Goal: Information Seeking & Learning: Learn about a topic

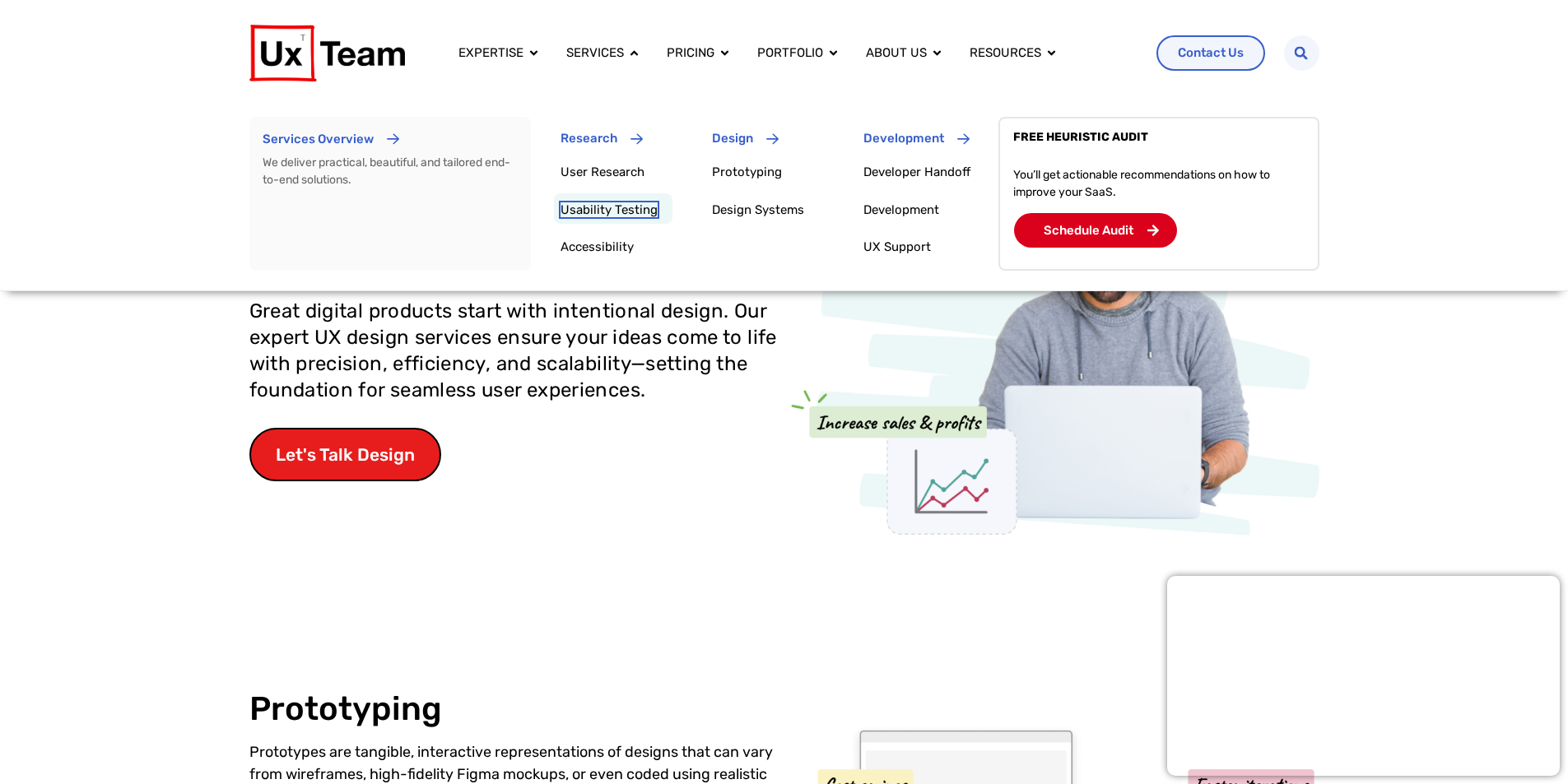
click at [632, 203] on link "Usability Testing" at bounding box center [609, 209] width 97 height 14
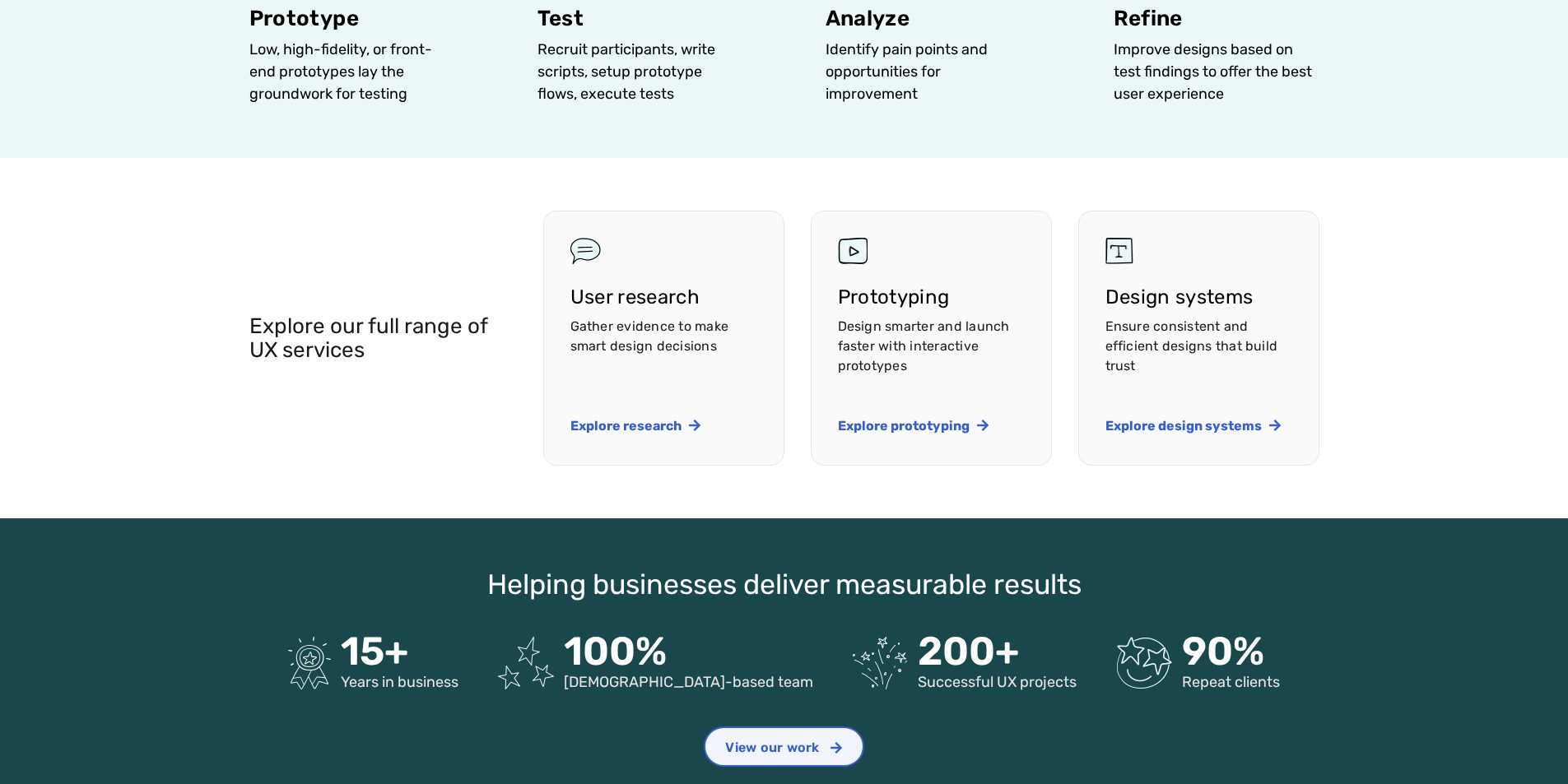
scroll to position [2222, 0]
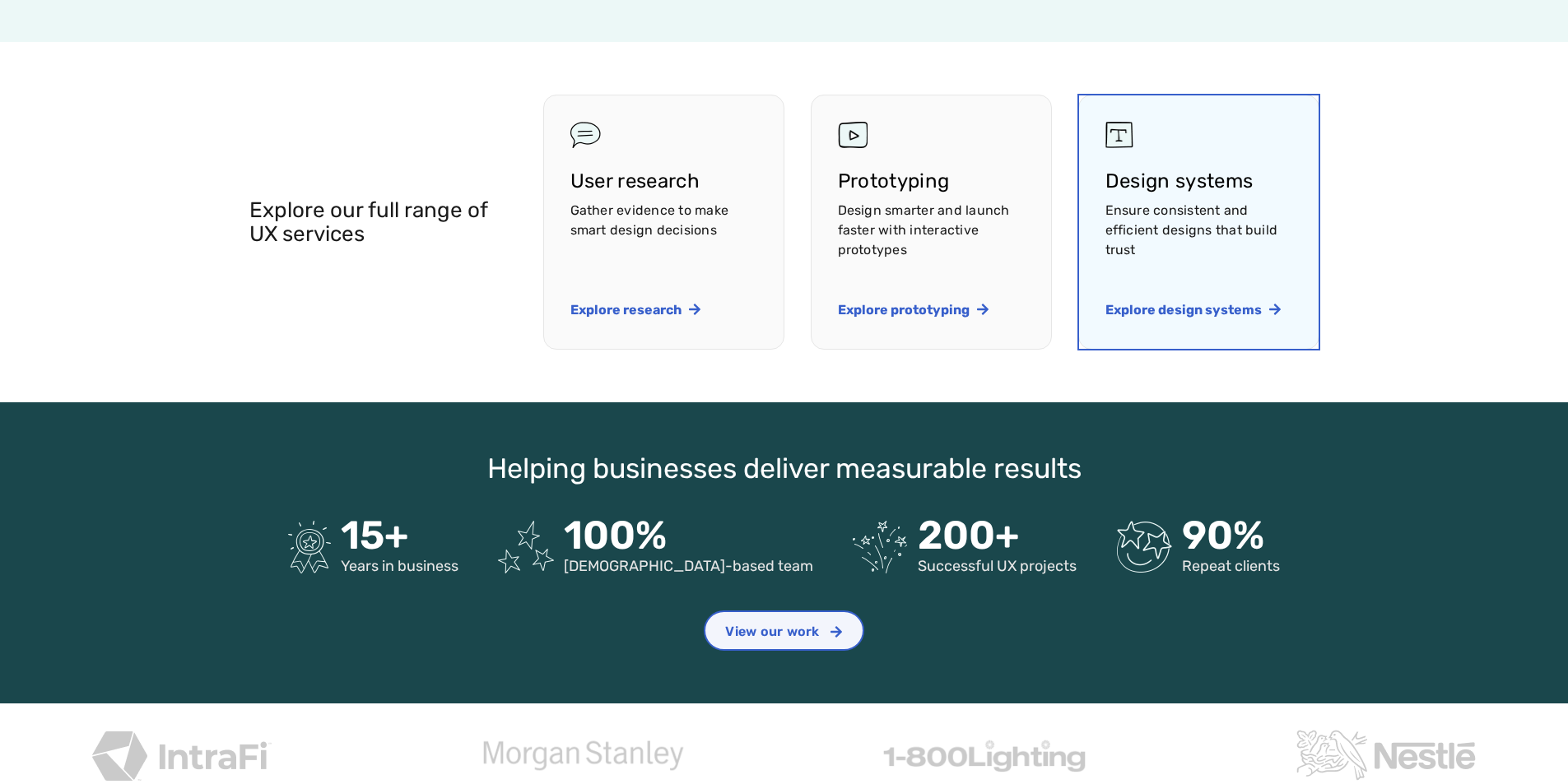
click at [1142, 343] on link "Explore design system services" at bounding box center [1198, 222] width 239 height 254
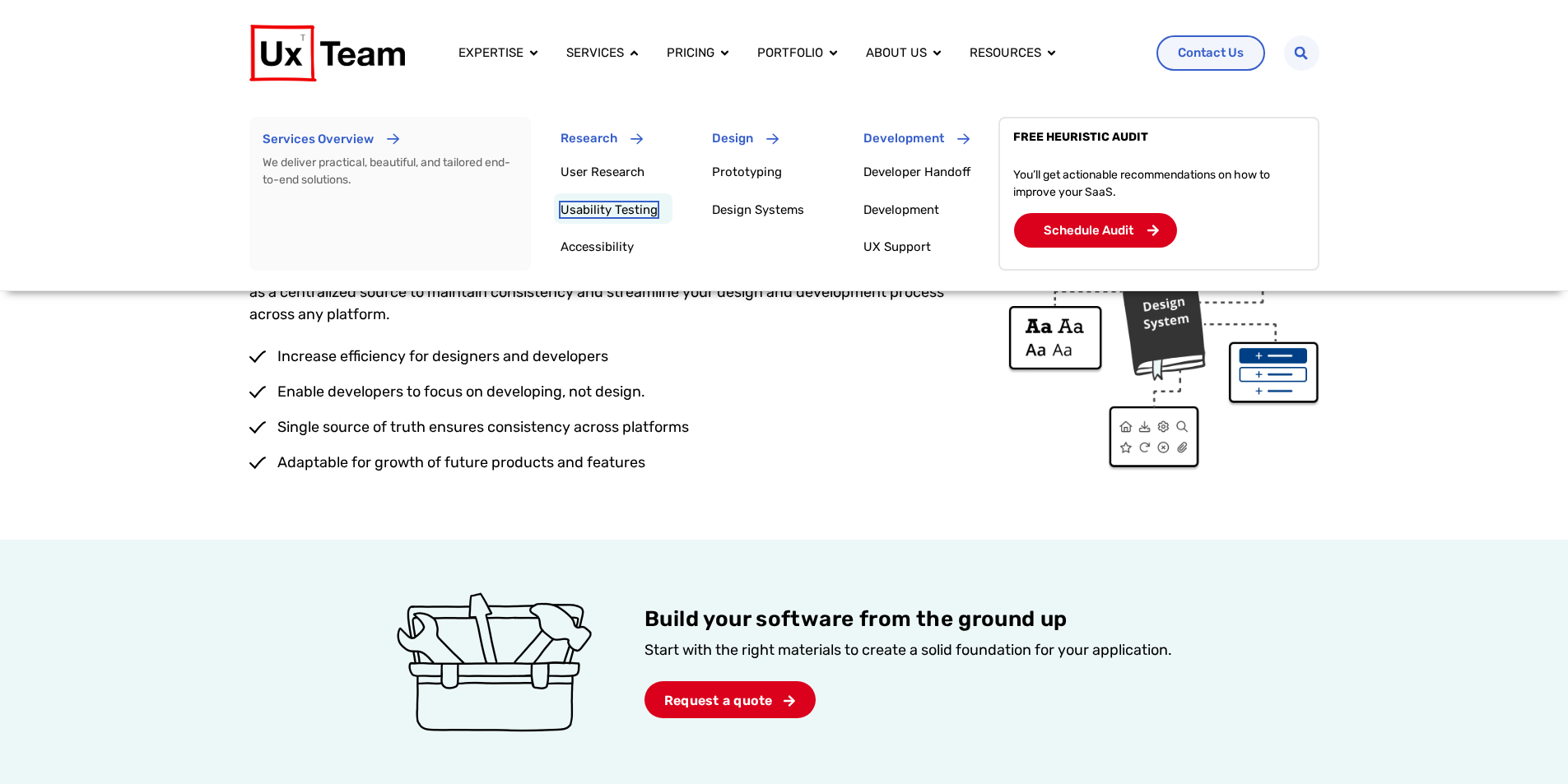
click at [623, 207] on link "Usability Testing" at bounding box center [609, 209] width 97 height 14
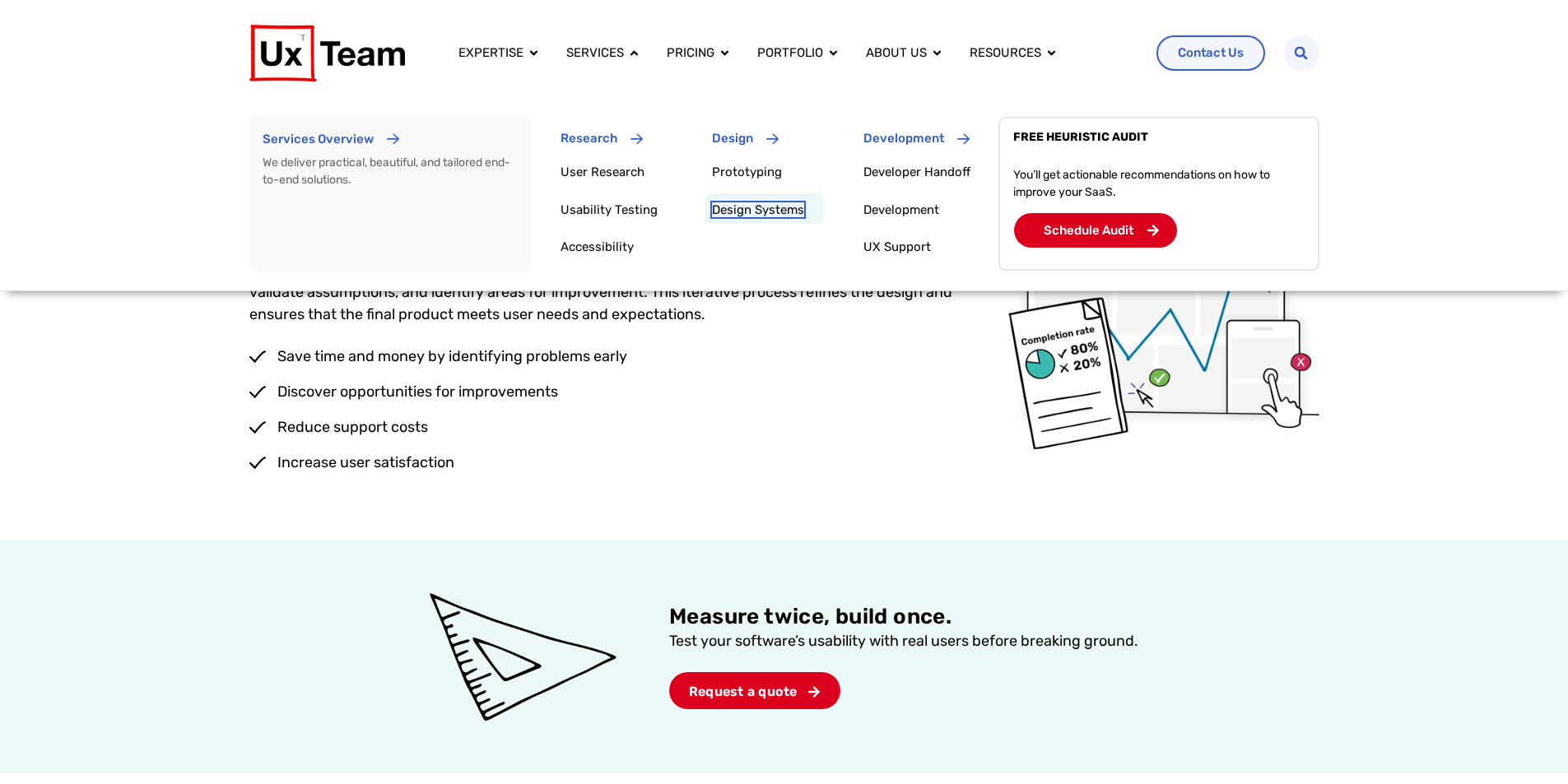
click at [735, 215] on link "Design Systems" at bounding box center [758, 209] width 92 height 14
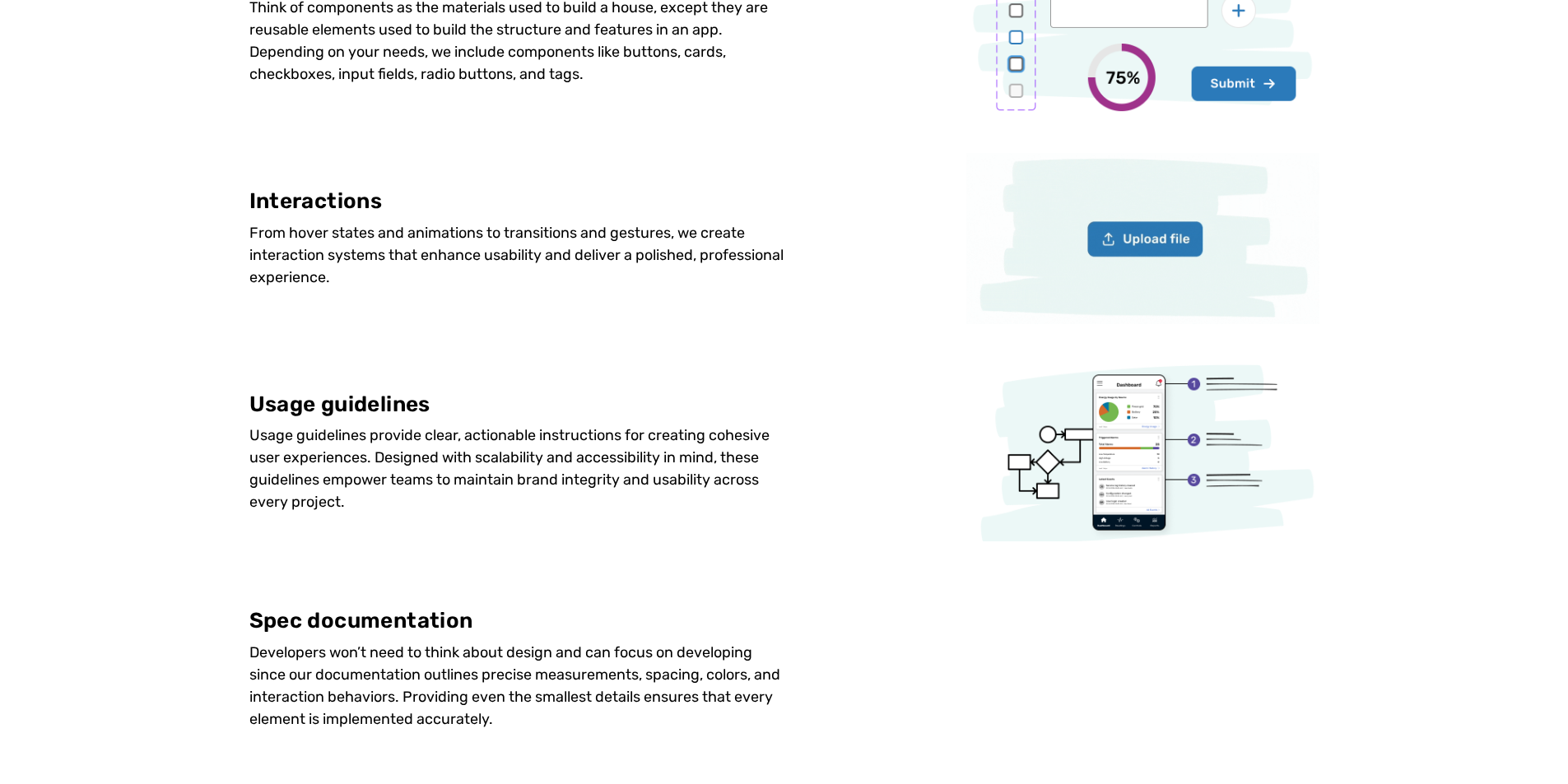
scroll to position [1399, 0]
